Goal: Find contact information: Find contact information

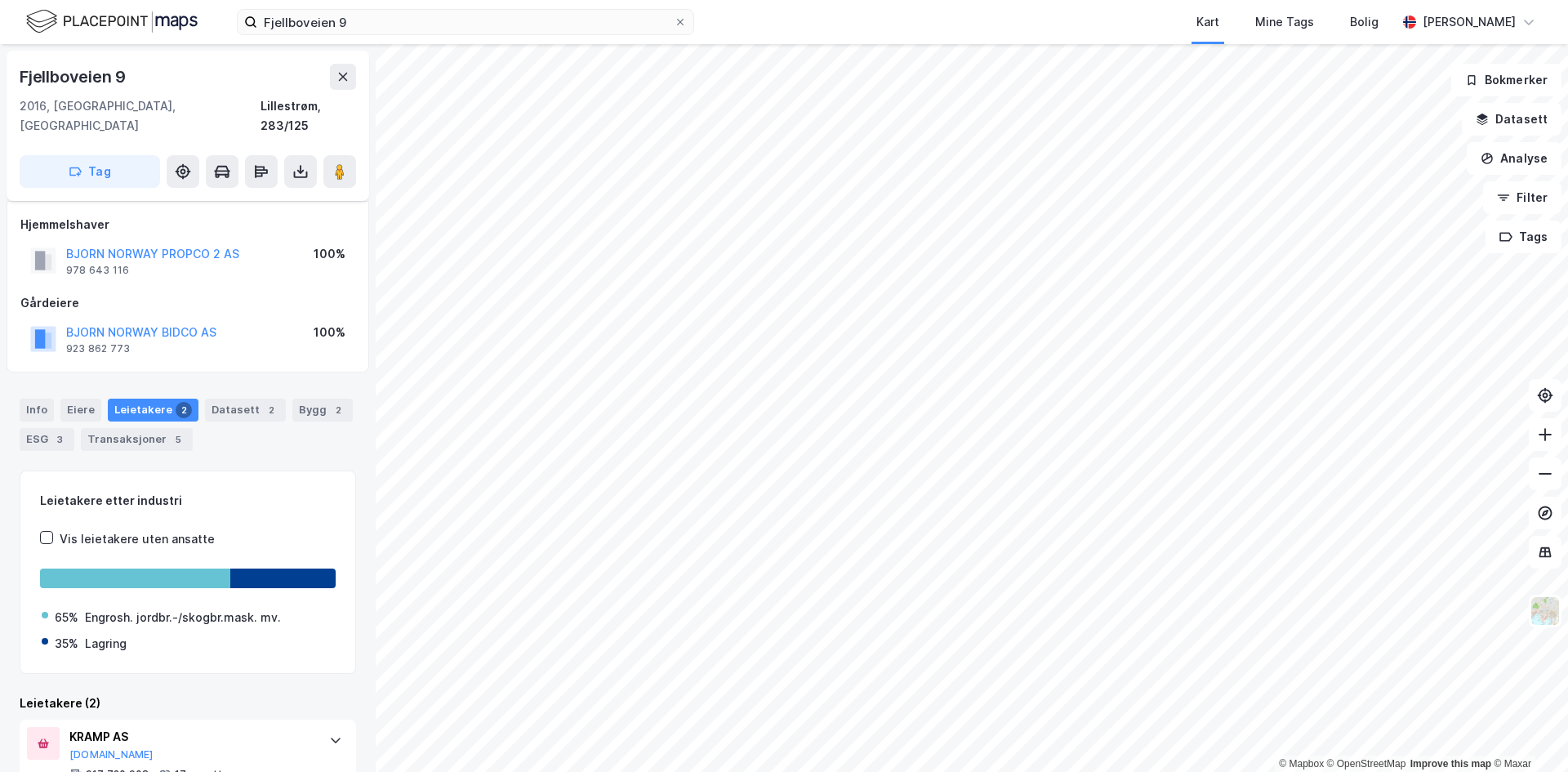
scroll to position [103, 0]
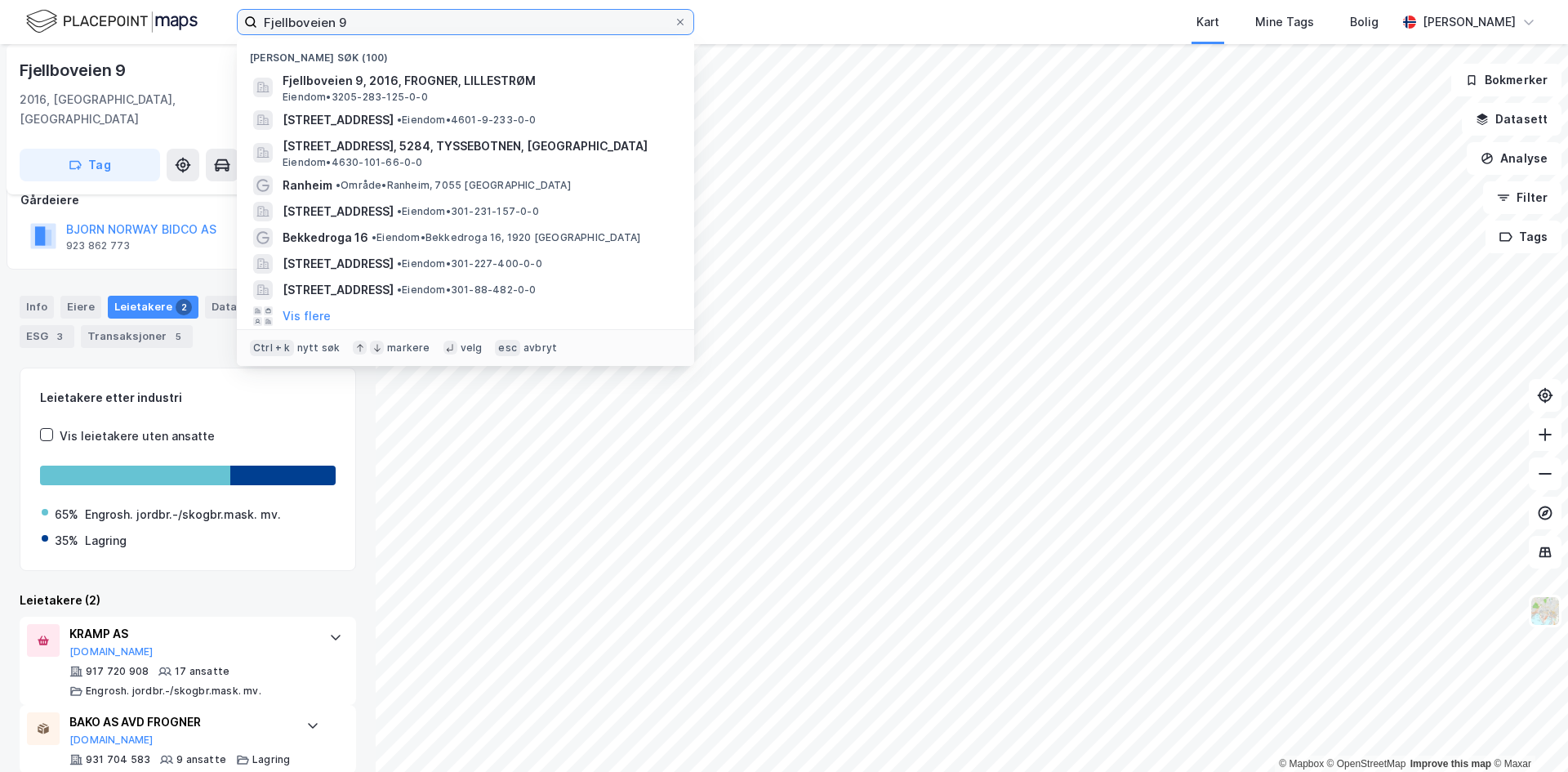
click at [353, 18] on input "Fjellboveien 9" at bounding box center [465, 22] width 417 height 25
paste input "Minkveien 2"
type input "Minkveien 2"
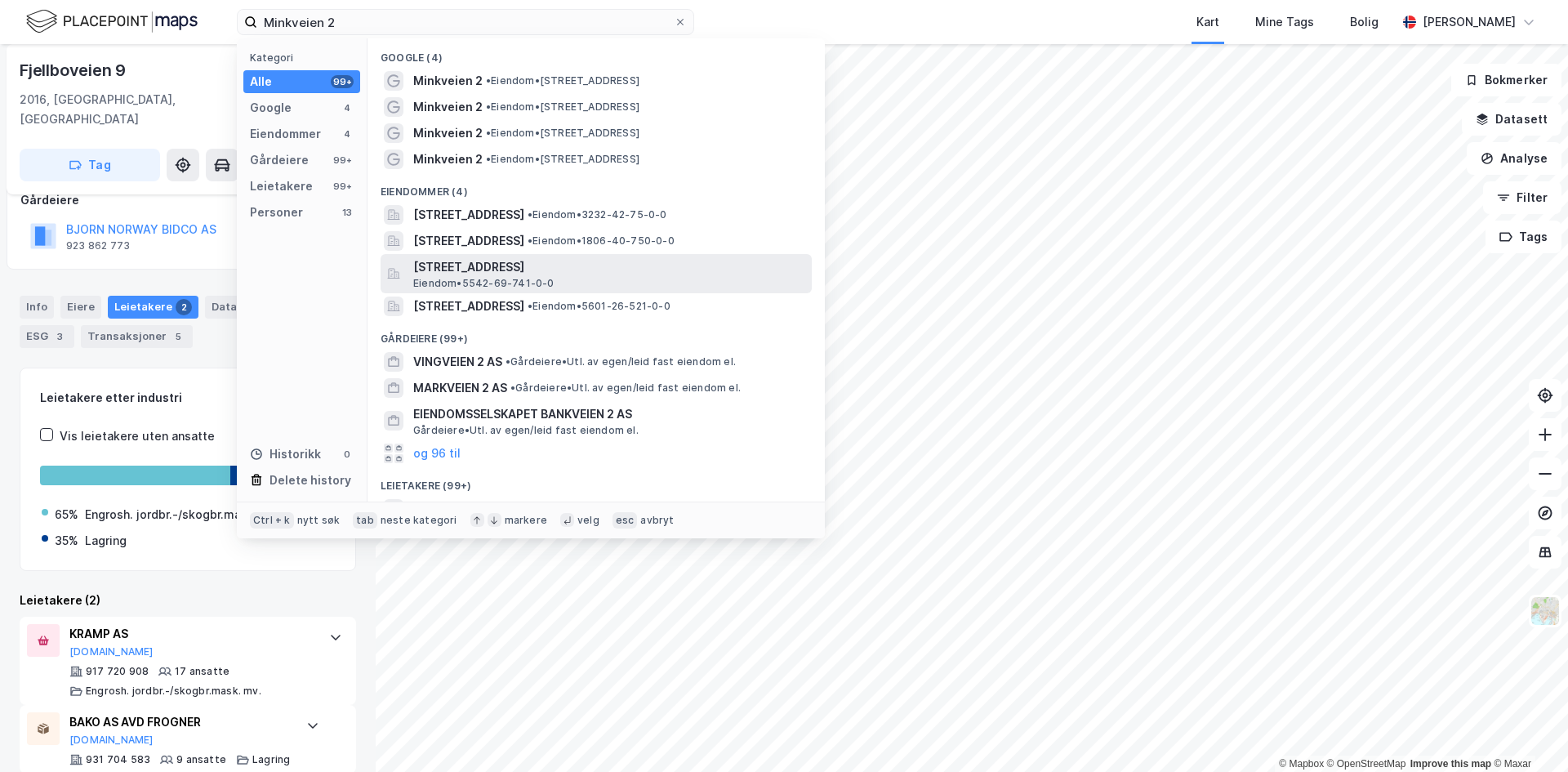
click at [529, 268] on span "[STREET_ADDRESS]" at bounding box center [608, 266] width 392 height 19
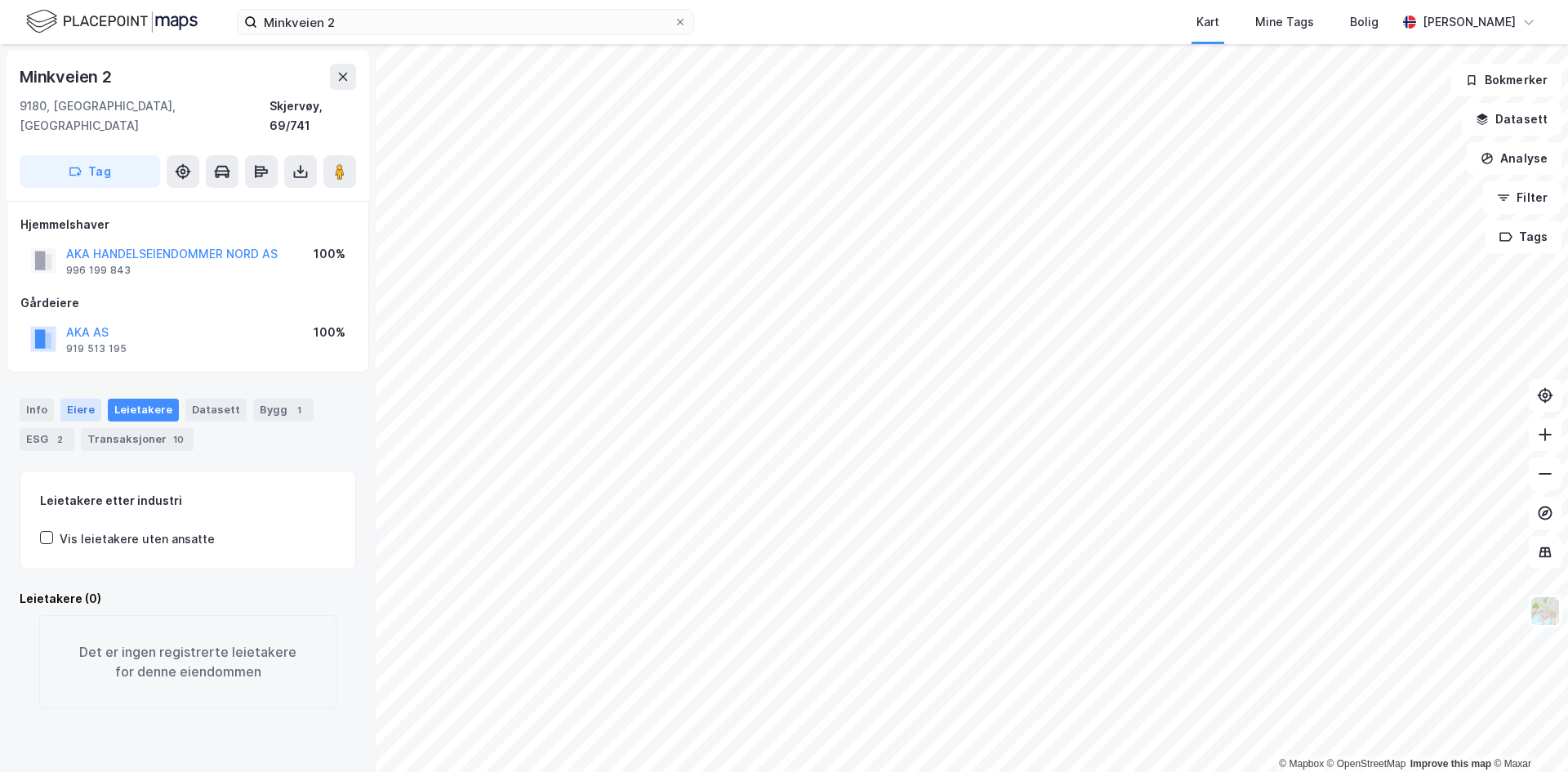
click at [79, 398] on div "Eiere" at bounding box center [81, 409] width 41 height 23
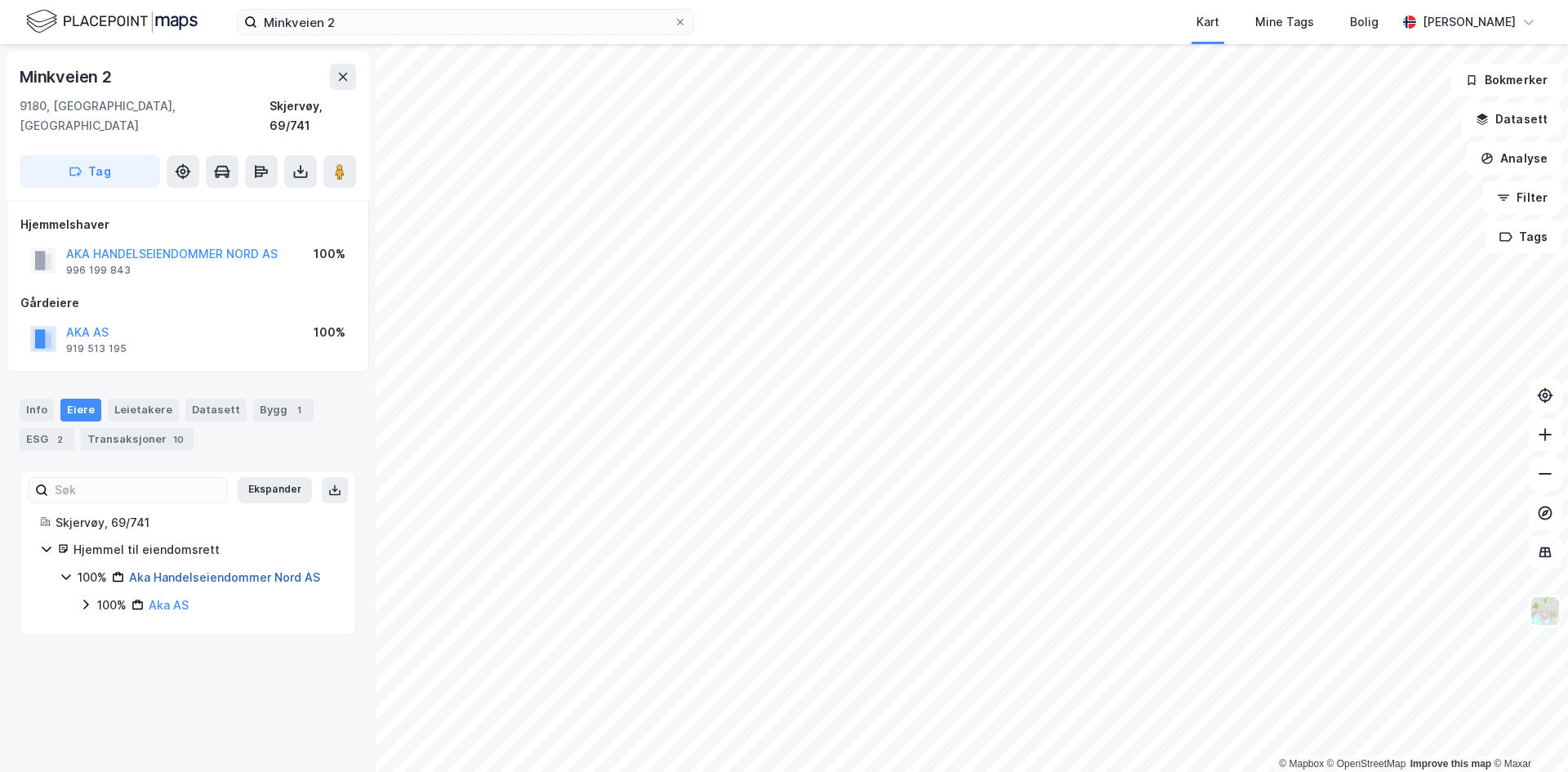
click at [235, 570] on link "Aka Handelseiendommer Nord AS" at bounding box center [225, 576] width 191 height 14
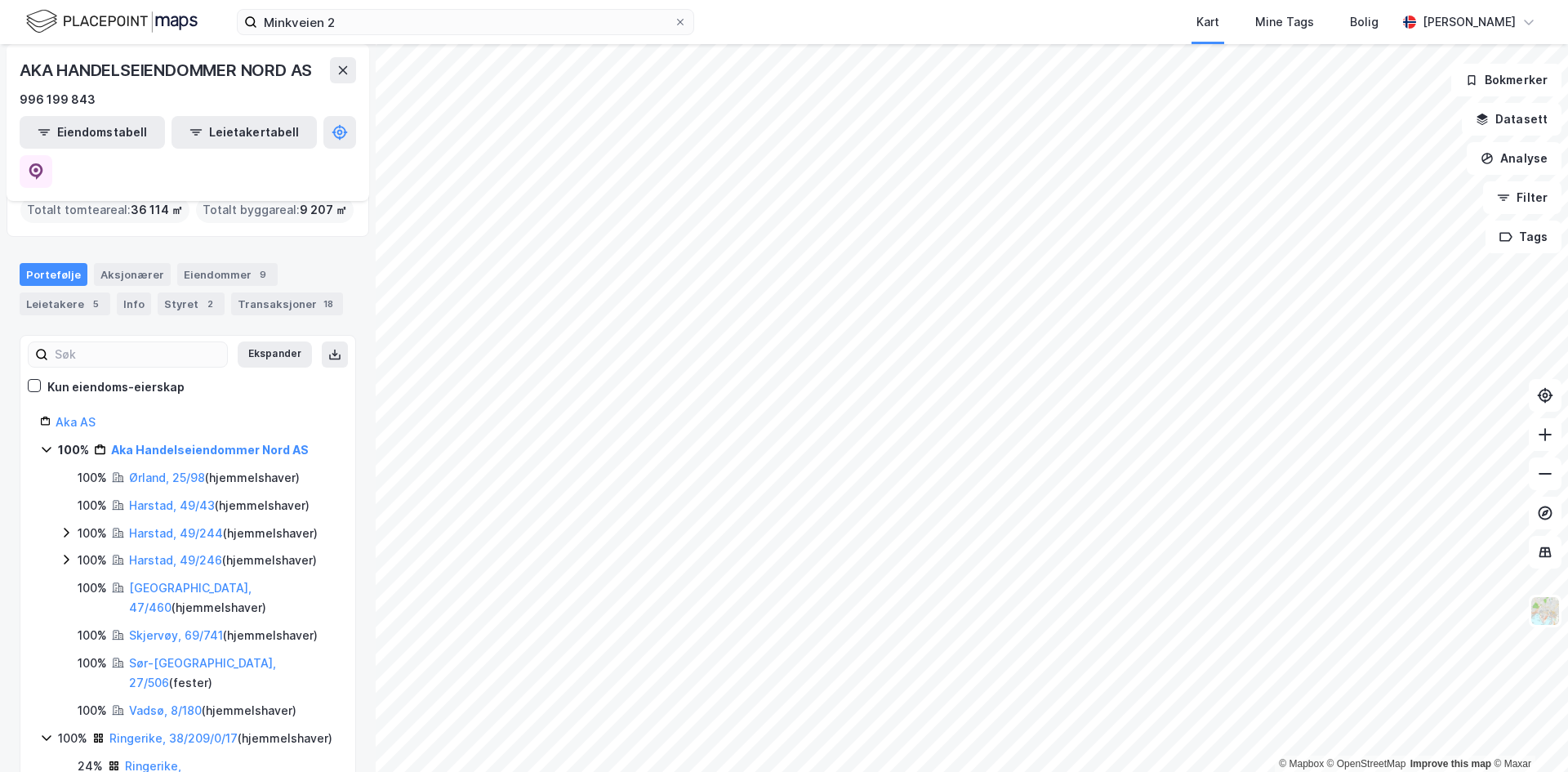
scroll to position [137, 0]
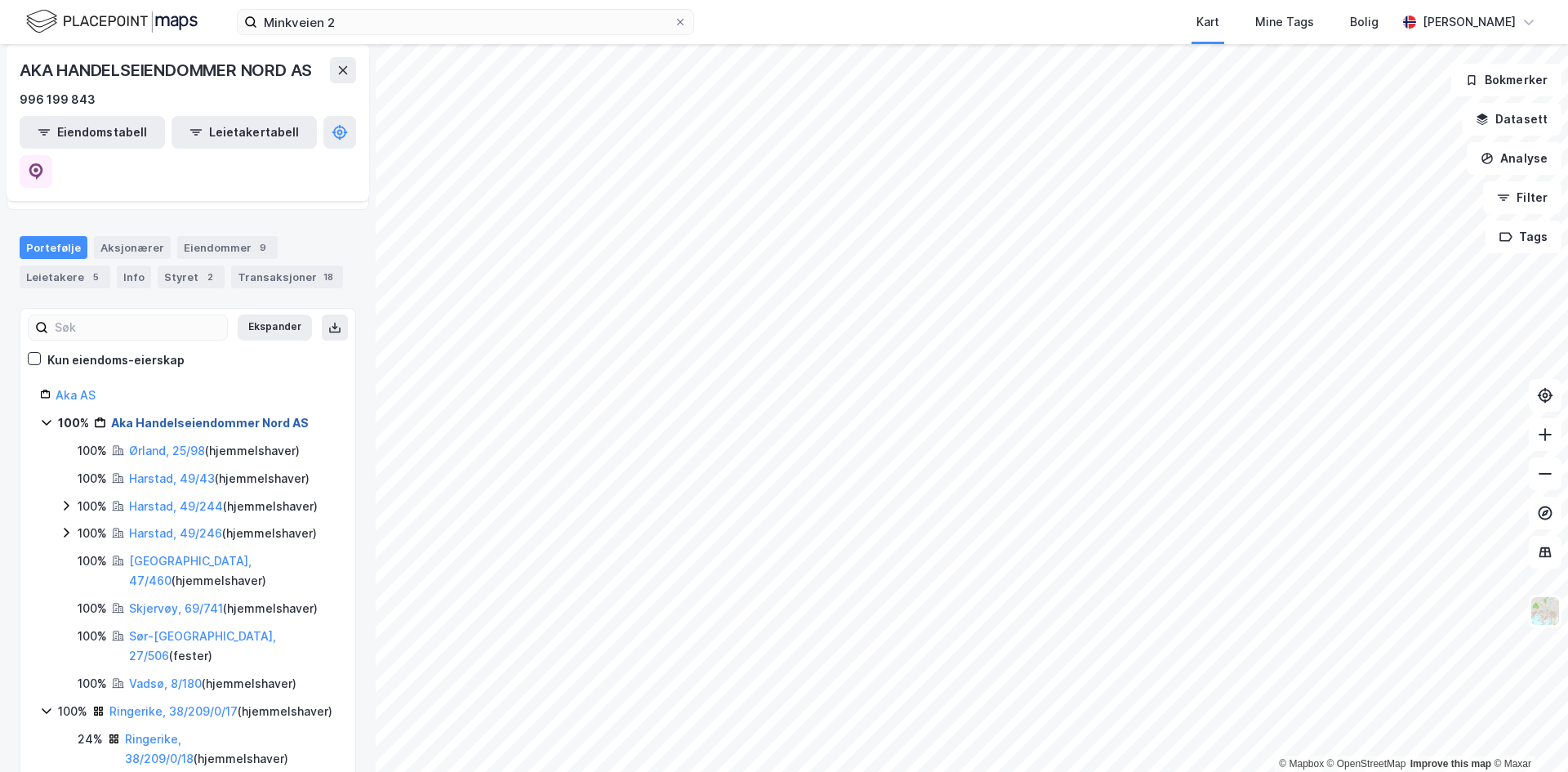
click at [145, 416] on link "Aka Handelseiendommer Nord AS" at bounding box center [209, 422] width 197 height 14
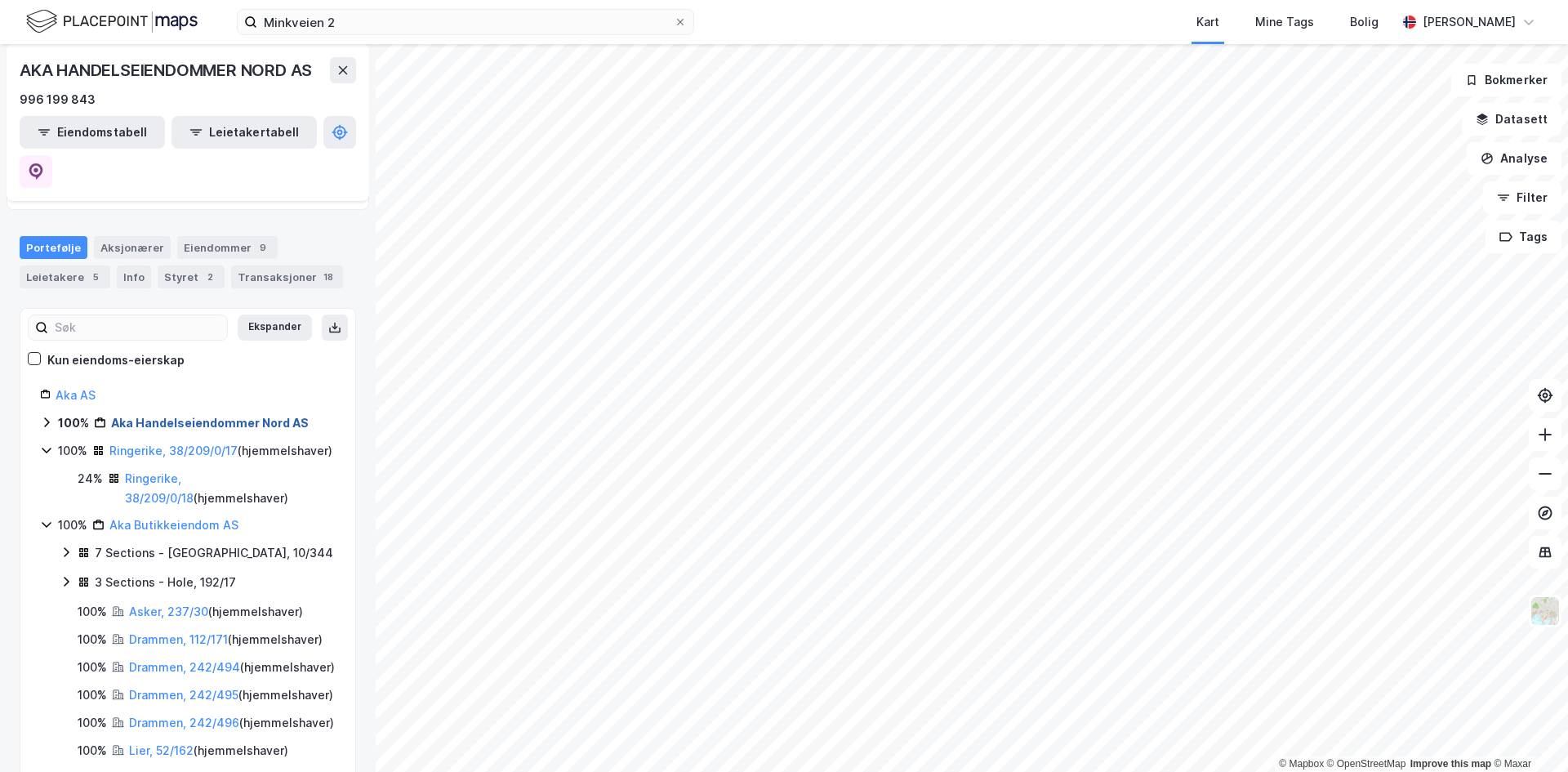
click at [145, 416] on link "Aka Handelseiendommer Nord AS" at bounding box center [209, 422] width 197 height 14
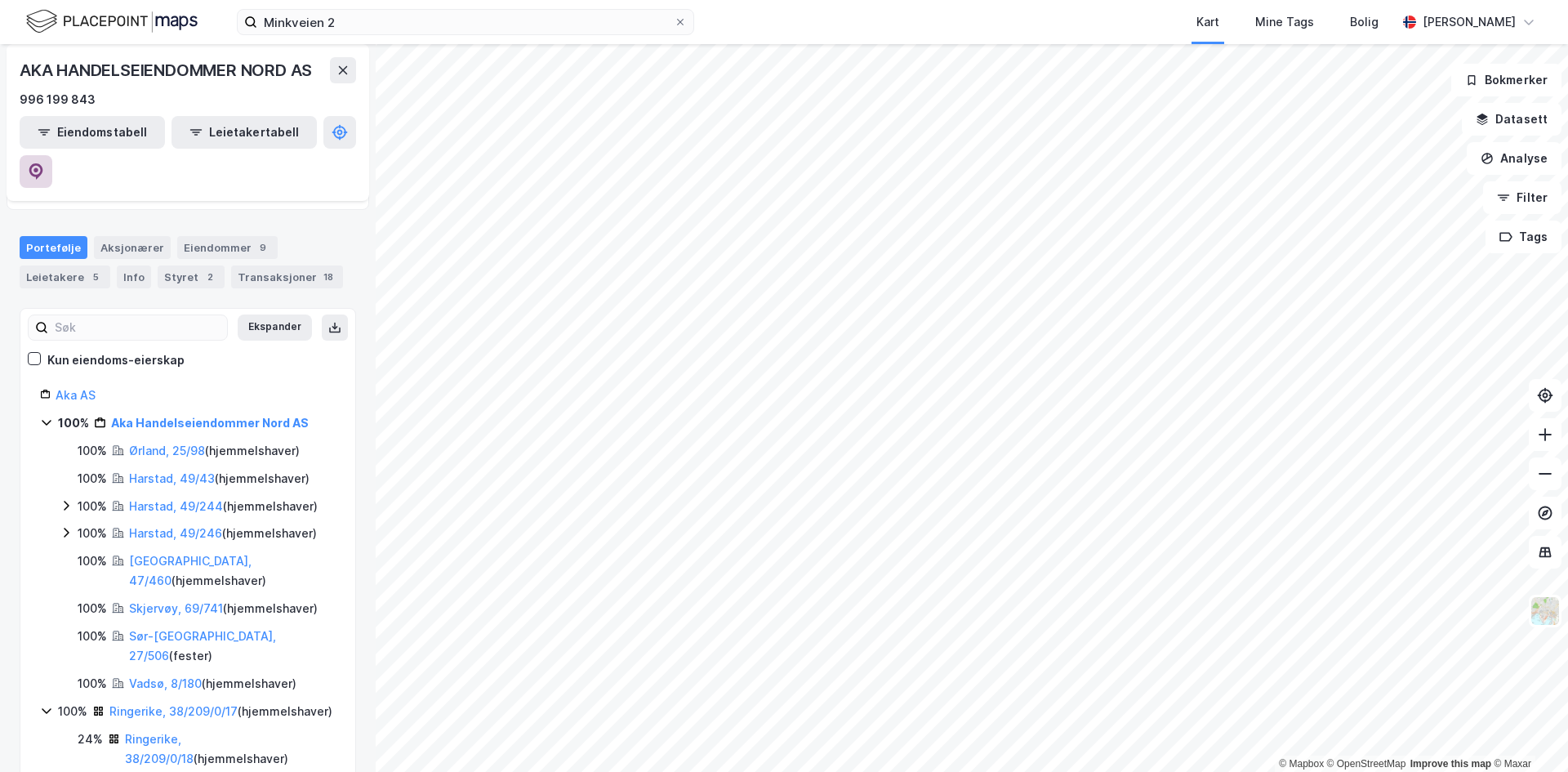
click at [44, 163] on icon at bounding box center [36, 172] width 17 height 17
